Goal: Information Seeking & Learning: Learn about a topic

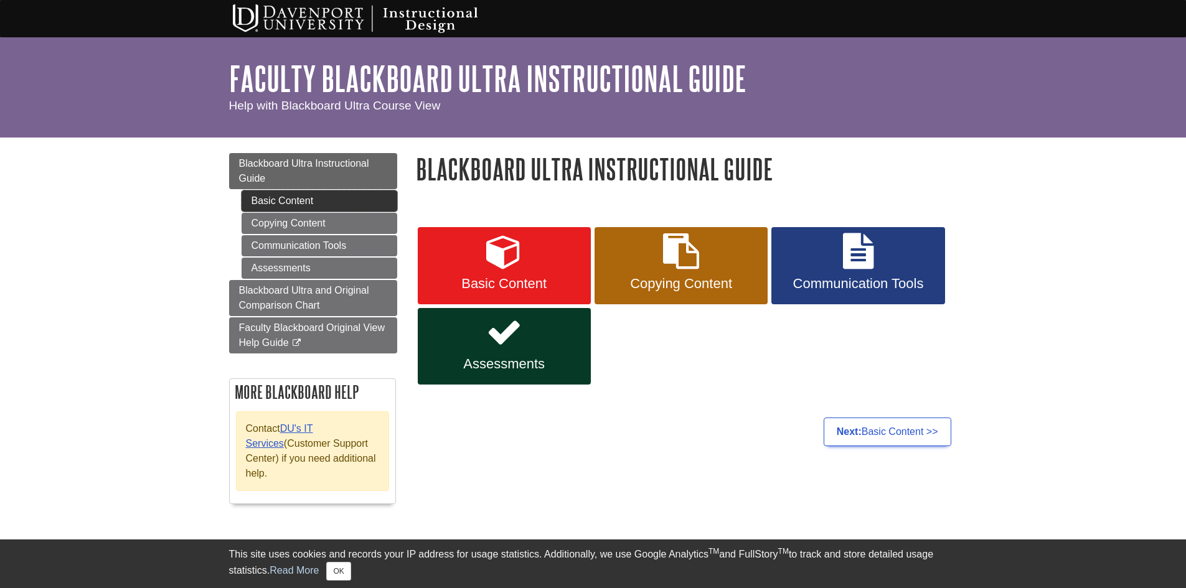
click at [297, 200] on link "Basic Content" at bounding box center [320, 200] width 156 height 21
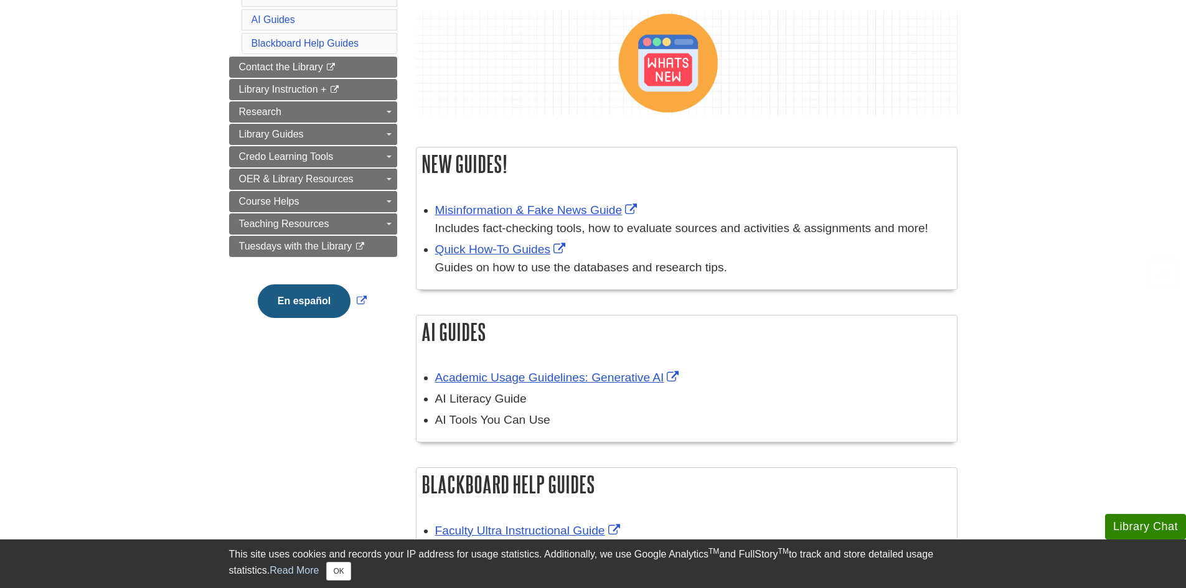
scroll to position [249, 0]
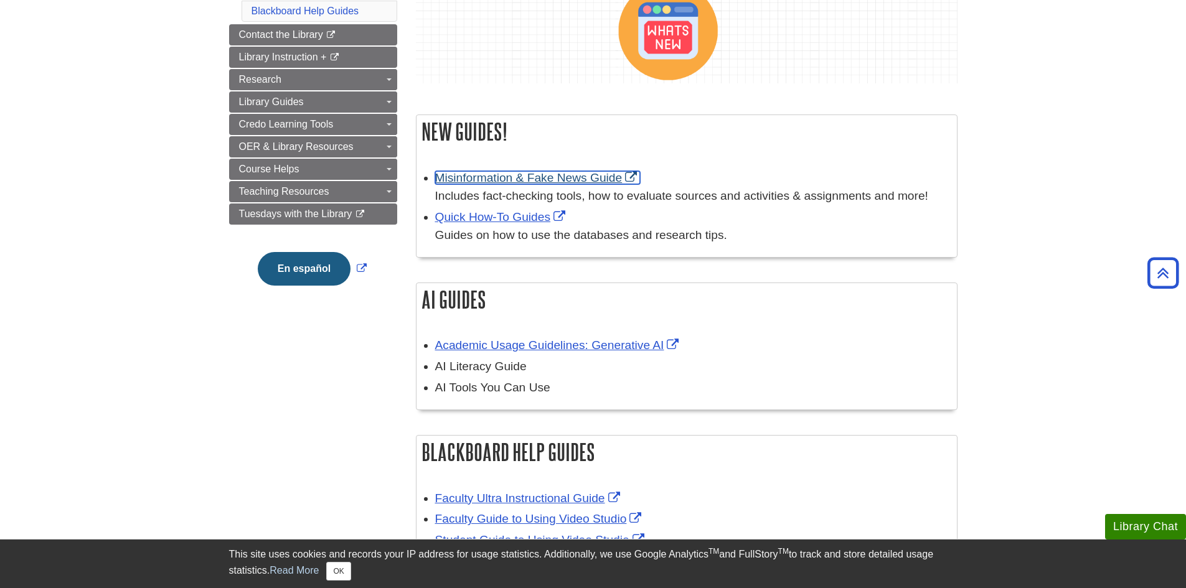
click at [499, 176] on link "Misinformation & Fake News Guide" at bounding box center [537, 177] width 205 height 13
